Goal: Task Accomplishment & Management: Complete application form

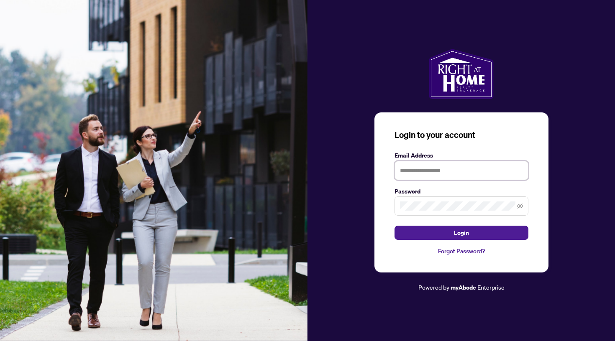
type input "**********"
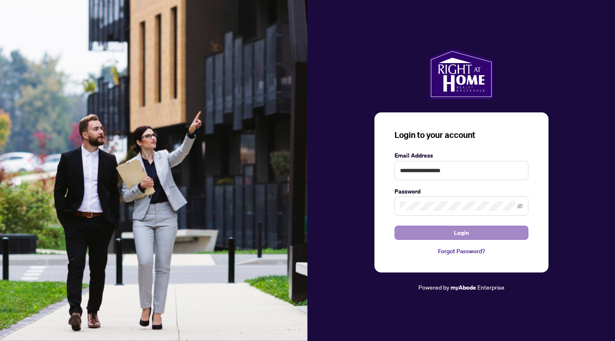
click at [442, 232] on button "Login" at bounding box center [461, 233] width 134 height 14
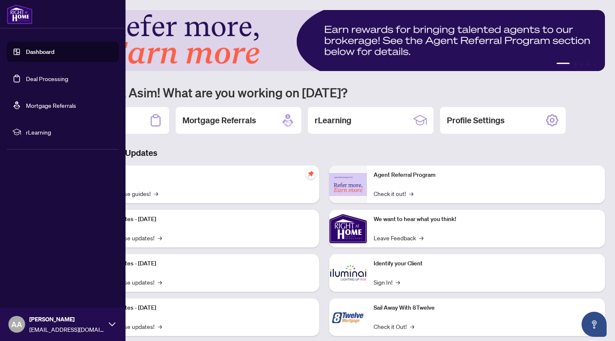
click at [26, 76] on link "Deal Processing" at bounding box center [47, 79] width 42 height 8
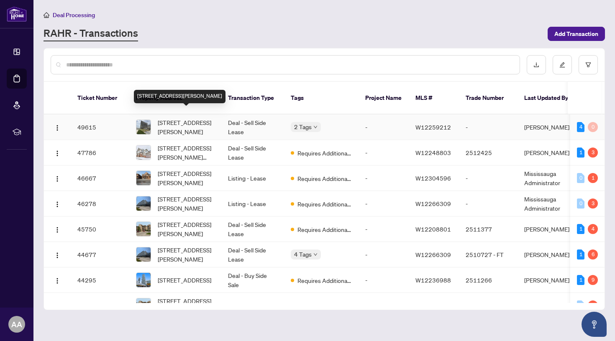
click at [207, 118] on span "[STREET_ADDRESS][PERSON_NAME]" at bounding box center [186, 127] width 57 height 18
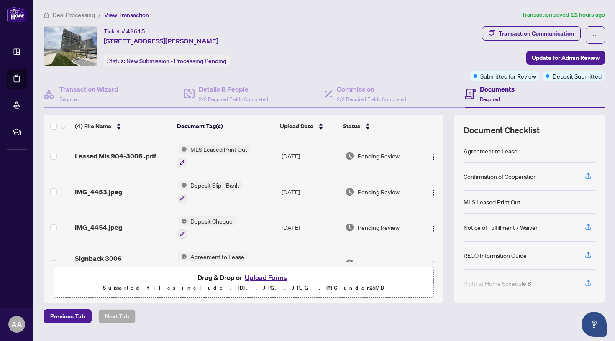
click at [264, 221] on td "Deposit Cheque" at bounding box center [226, 228] width 104 height 36
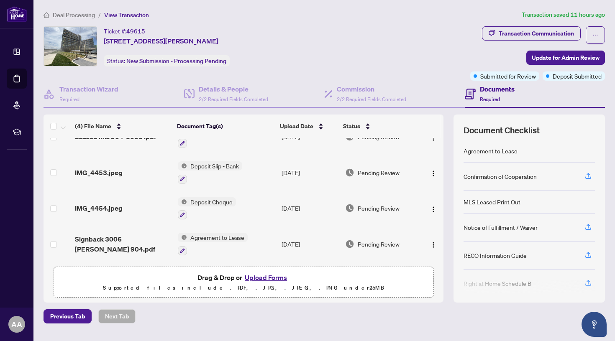
scroll to position [22, 0]
click at [265, 280] on button "Upload Forms" at bounding box center [265, 277] width 47 height 11
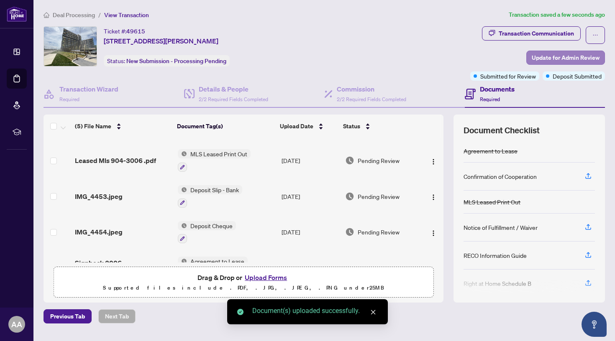
click at [563, 52] on span "Update for Admin Review" at bounding box center [566, 57] width 68 height 13
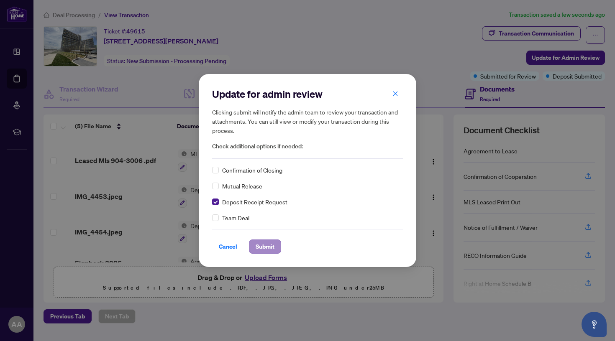
click at [261, 247] on span "Submit" at bounding box center [265, 246] width 19 height 13
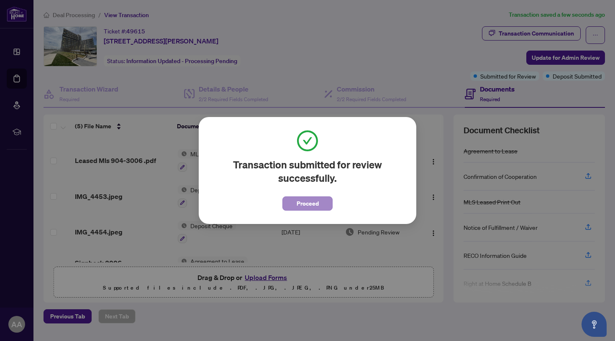
click at [307, 205] on span "Proceed" at bounding box center [308, 203] width 22 height 13
